Goal: Task Accomplishment & Management: Complete application form

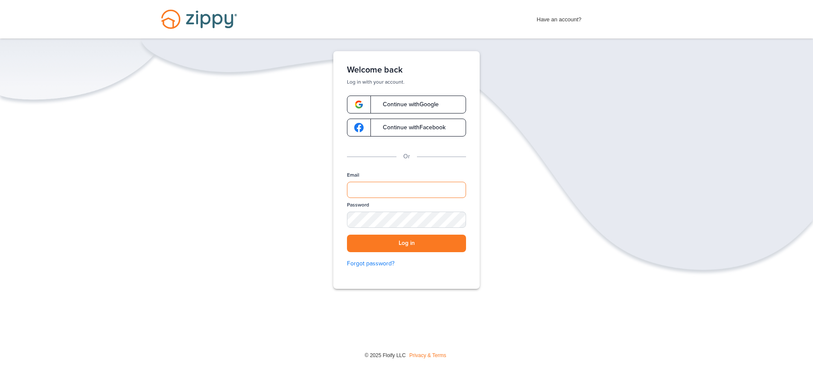
click at [381, 191] on input "Email" at bounding box center [406, 190] width 119 height 16
type input "**********"
click at [347, 235] on button "Log in" at bounding box center [406, 243] width 119 height 17
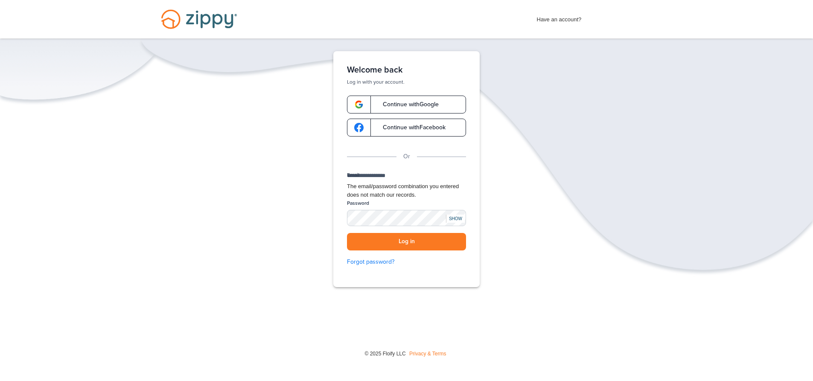
click at [456, 223] on div "SHOW" at bounding box center [455, 219] width 19 height 8
click at [363, 267] on link "Forgot password?" at bounding box center [406, 261] width 119 height 9
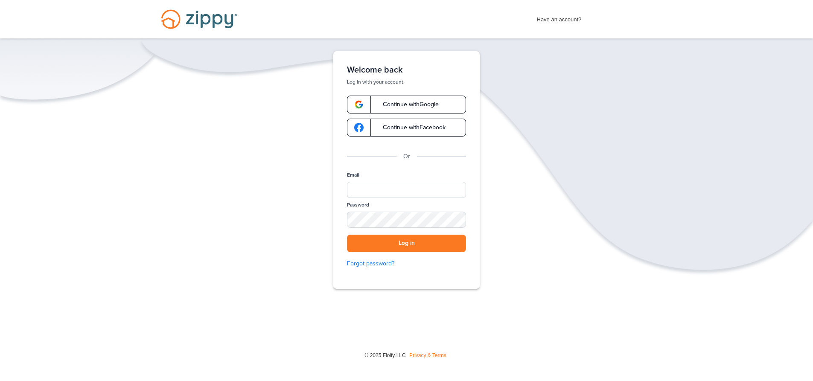
click at [407, 128] on span "Continue with Facebook" at bounding box center [409, 128] width 71 height 6
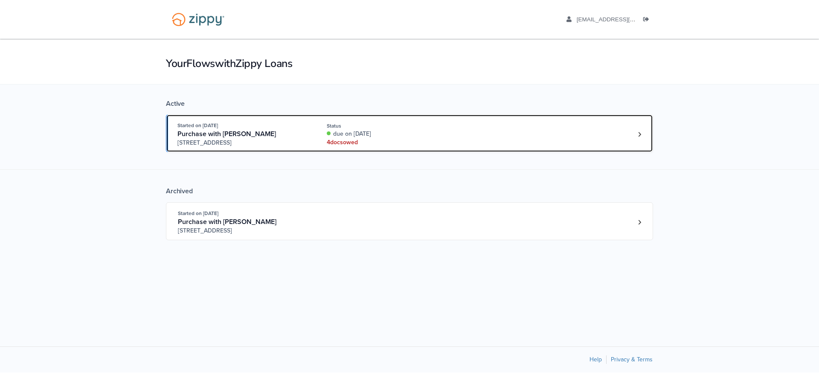
click at [218, 128] on span "Started on [DATE]" at bounding box center [198, 125] width 41 height 6
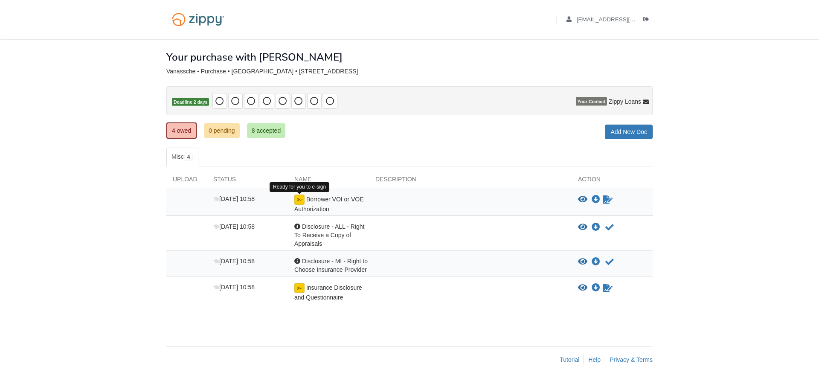
click at [300, 201] on img at bounding box center [299, 200] width 10 height 10
click at [580, 196] on icon "View Borrower VOI or VOE Authorization" at bounding box center [582, 199] width 9 height 9
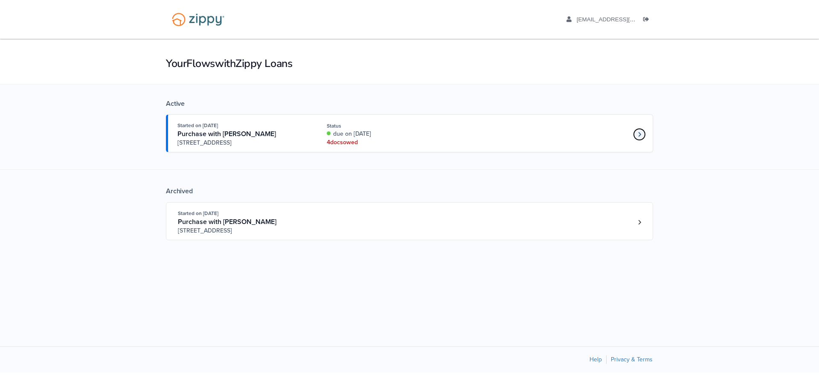
click at [640, 135] on icon "Loan number 4229645" at bounding box center [639, 134] width 3 height 5
